Goal: Communication & Community: Share content

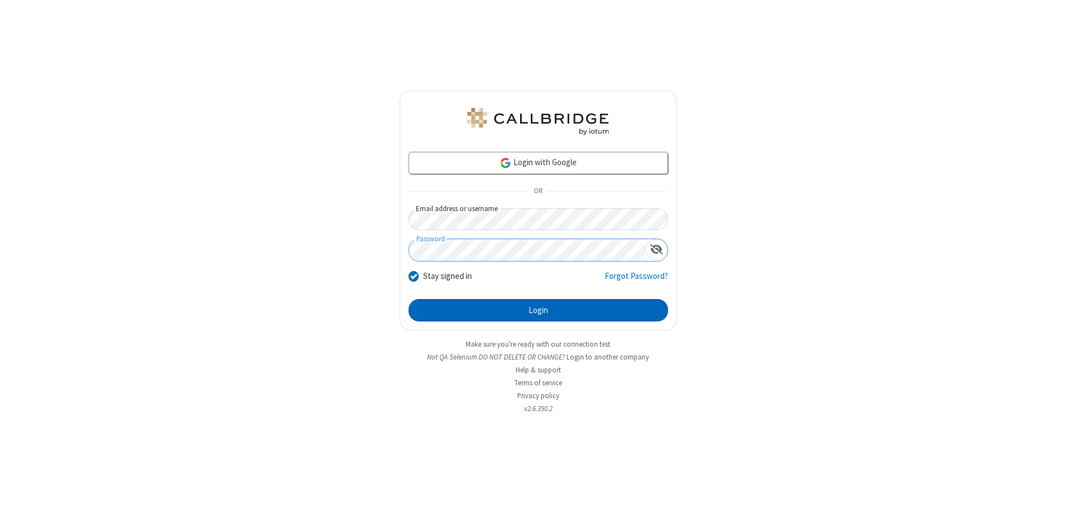
click at [538, 311] on button "Login" at bounding box center [539, 310] width 260 height 22
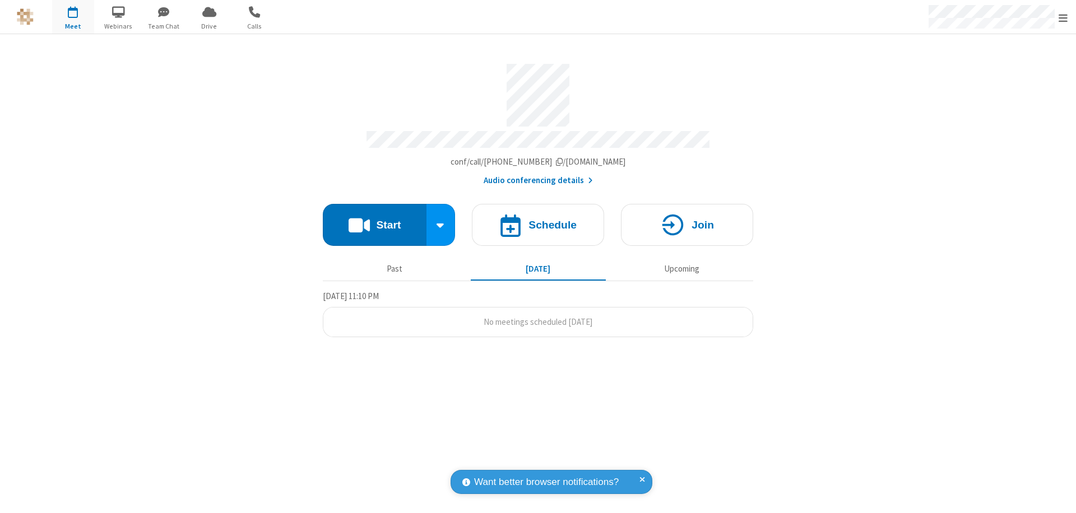
click at [374, 220] on button "Start" at bounding box center [375, 225] width 104 height 42
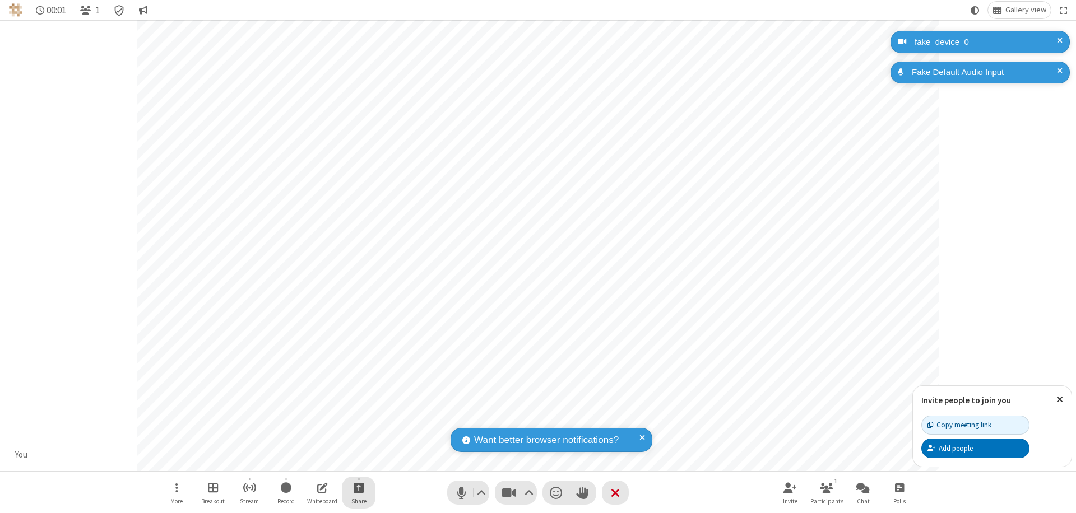
click at [359, 488] on span "Start sharing" at bounding box center [359, 488] width 11 height 14
click at [358, 419] on span "Share additional camera" at bounding box center [365, 422] width 83 height 10
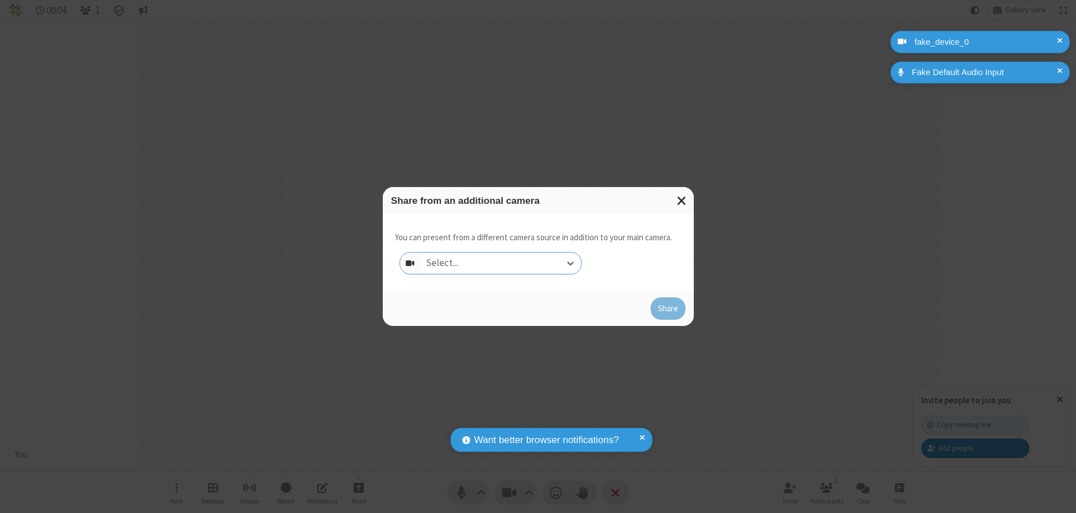
click at [501, 263] on div "Select..." at bounding box center [500, 263] width 161 height 21
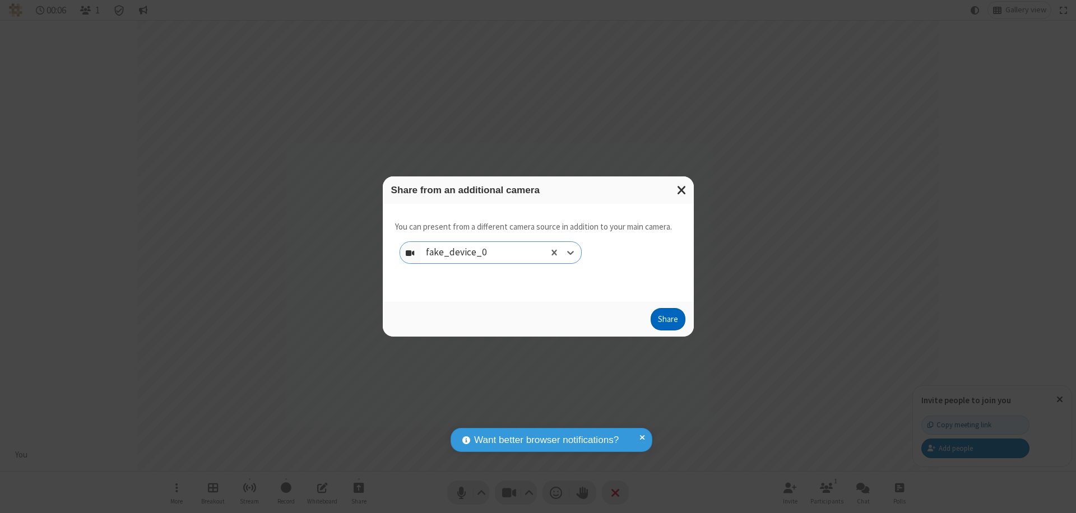
click at [668, 322] on button "Share" at bounding box center [668, 319] width 35 height 22
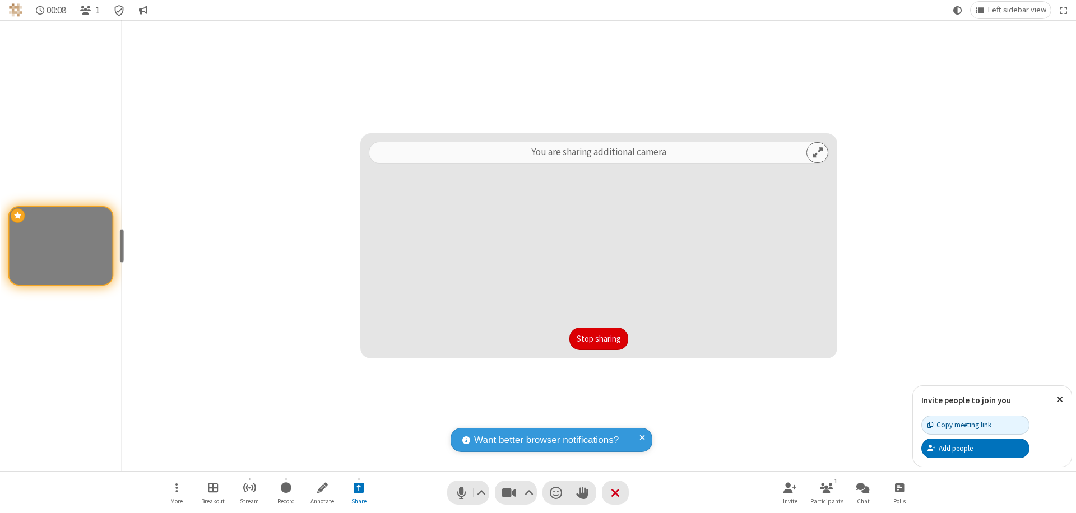
click at [599, 339] on button "Stop sharing" at bounding box center [598, 339] width 59 height 22
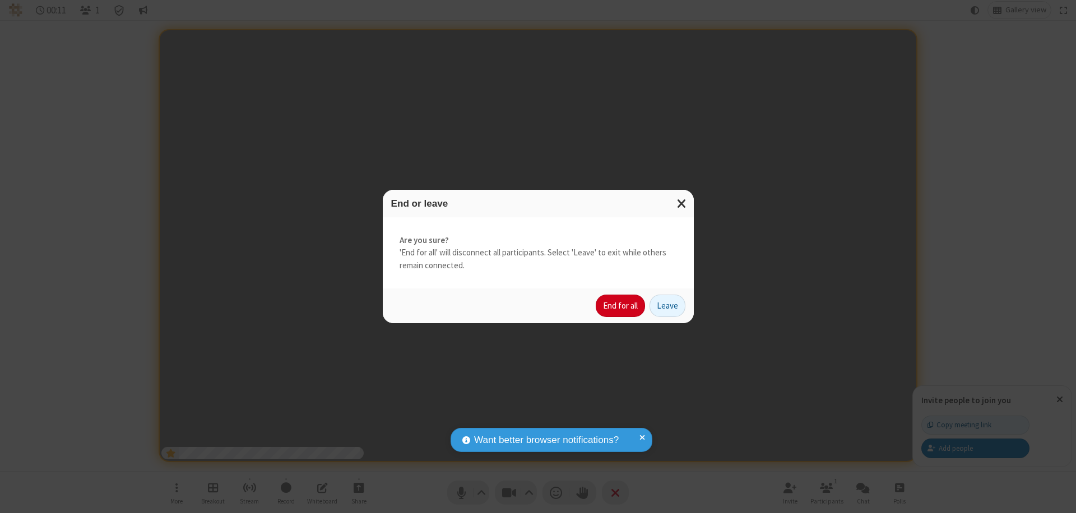
click at [621, 306] on button "End for all" at bounding box center [620, 306] width 49 height 22
